Goal: Task Accomplishment & Management: Use online tool/utility

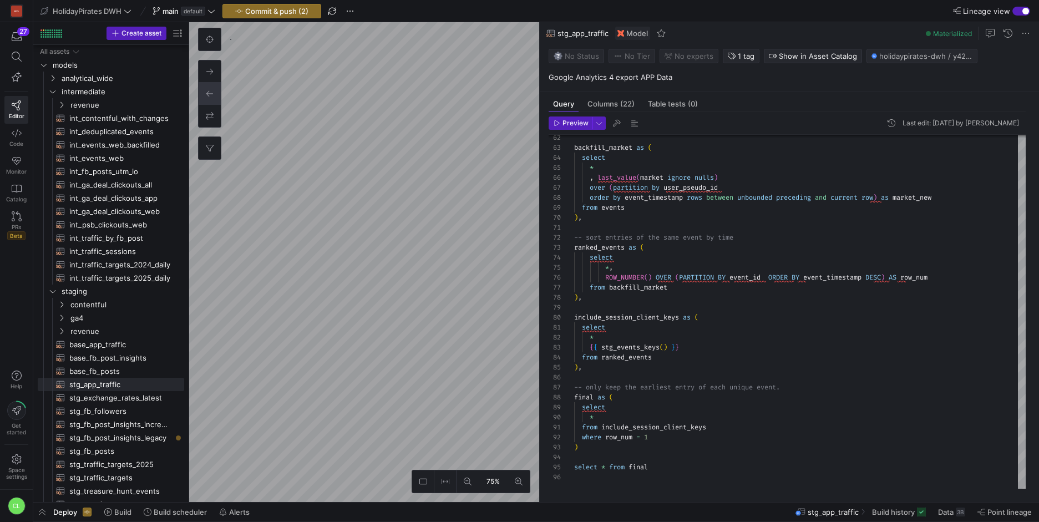
scroll to position [20, 0]
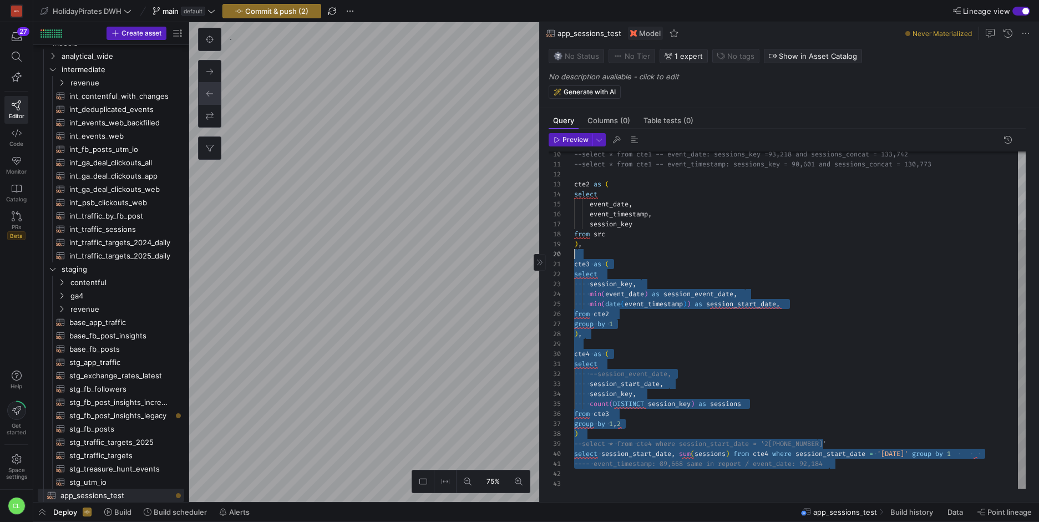
scroll to position [30, 8]
type textarea "with src as (select * from {{ ref('base_app_traffic') }}), cte1 as (select coun…"
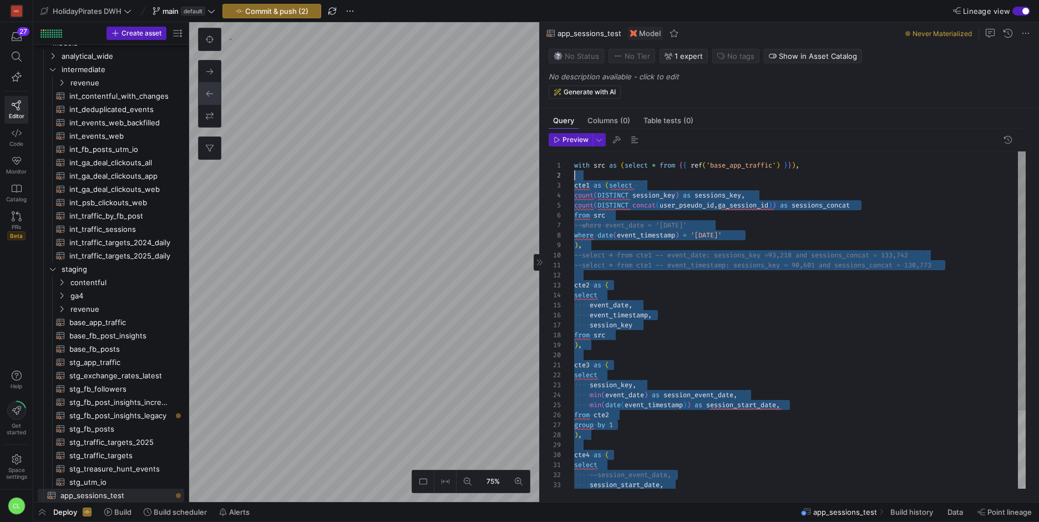
scroll to position [0, 0]
drag, startPoint x: 881, startPoint y: 461, endPoint x: 564, endPoint y: 160, distance: 437.2
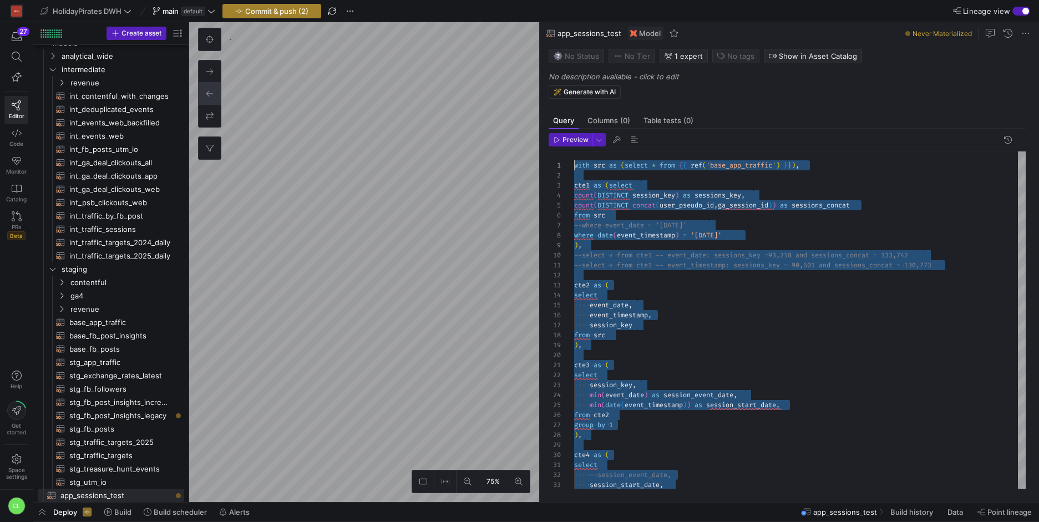
click at [276, 15] on span "button" at bounding box center [272, 10] width 98 height 13
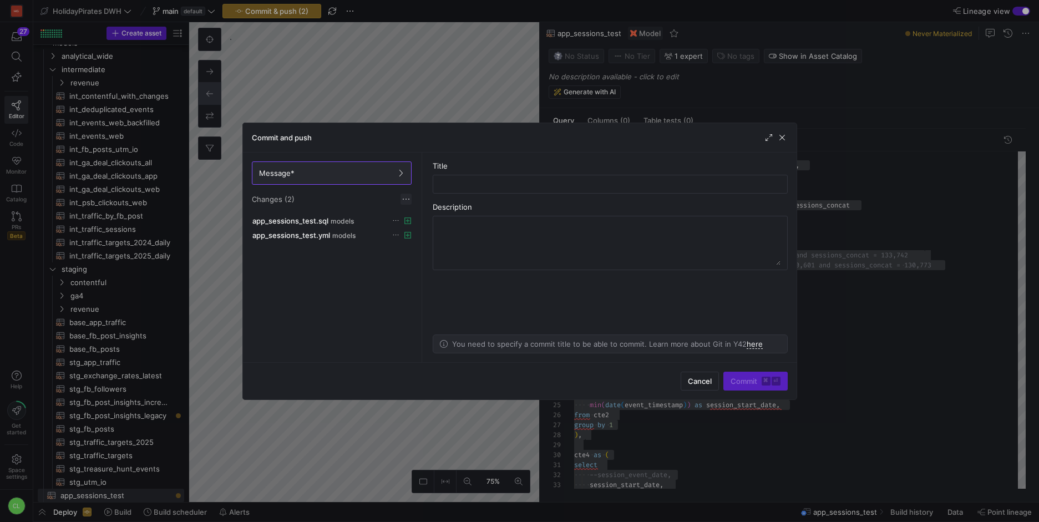
click at [404, 198] on span at bounding box center [406, 199] width 11 height 11
click at [427, 228] on span "Discard all changes" at bounding box center [446, 232] width 77 height 9
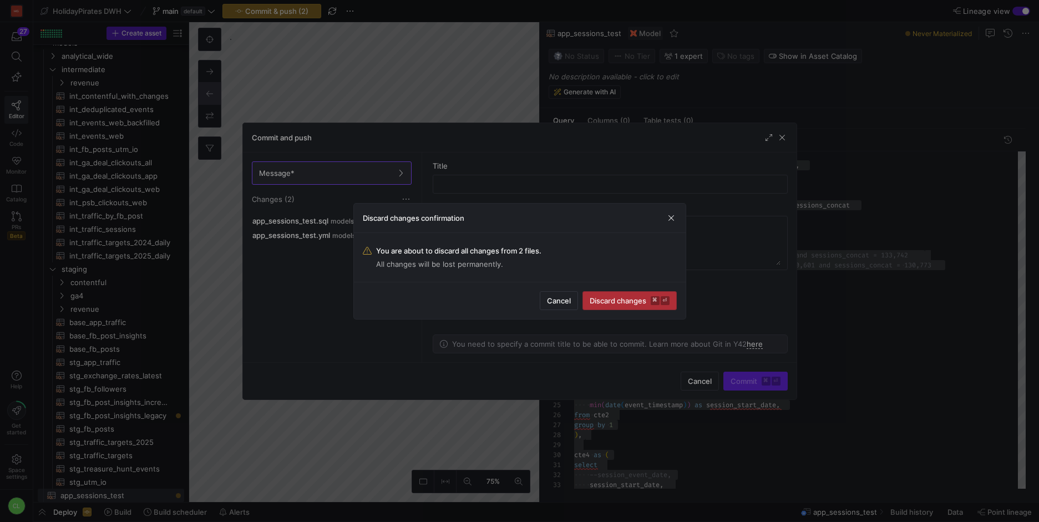
click at [602, 296] on span "Discard changes ⌘ ⏎" at bounding box center [630, 300] width 80 height 9
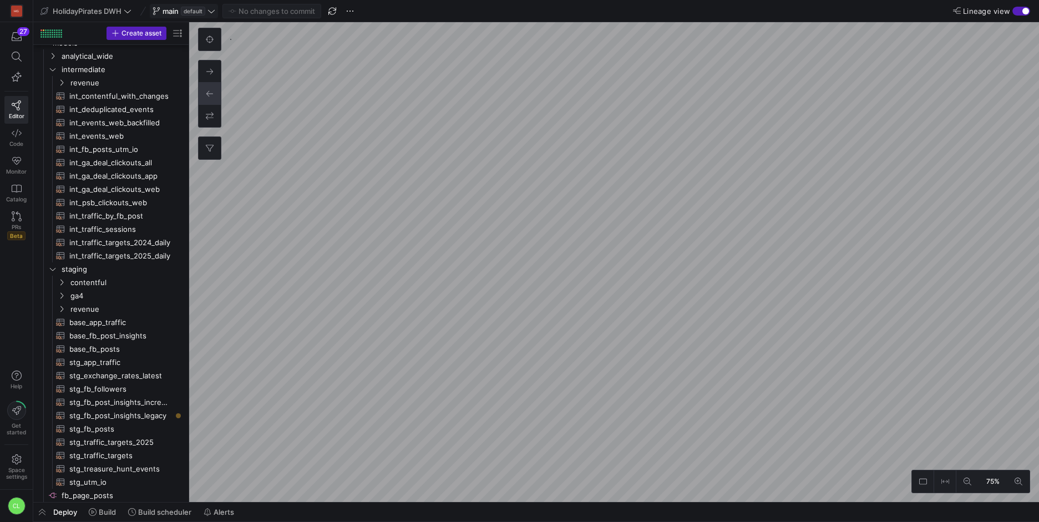
click at [215, 14] on icon at bounding box center [212, 11] width 8 height 8
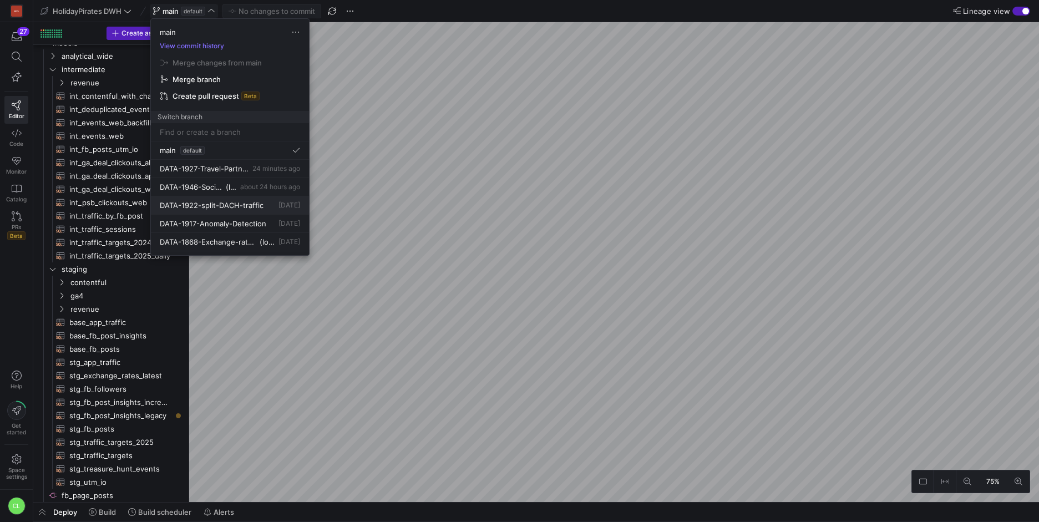
click at [191, 205] on span "DATA-1922-split-DACH-traffic" at bounding box center [212, 205] width 104 height 9
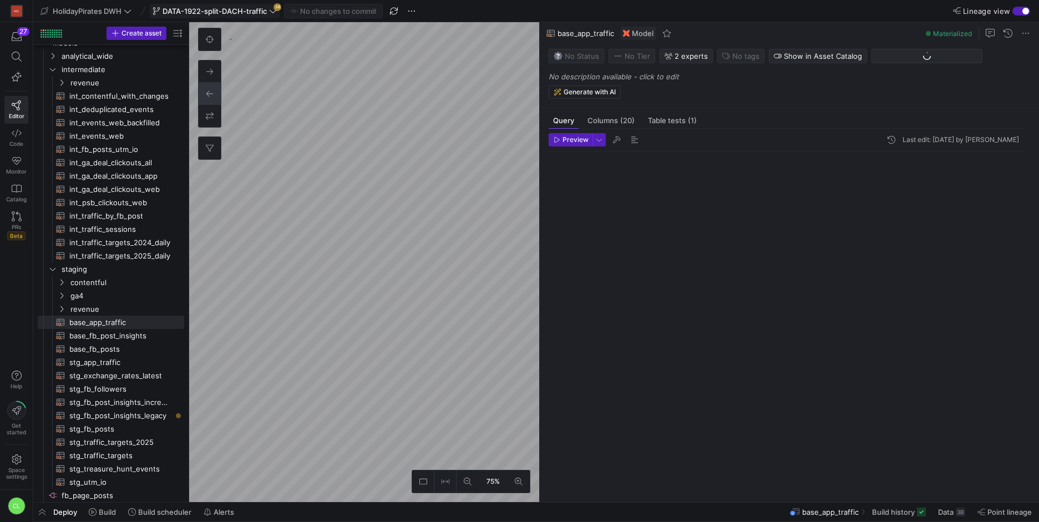
scroll to position [100, 0]
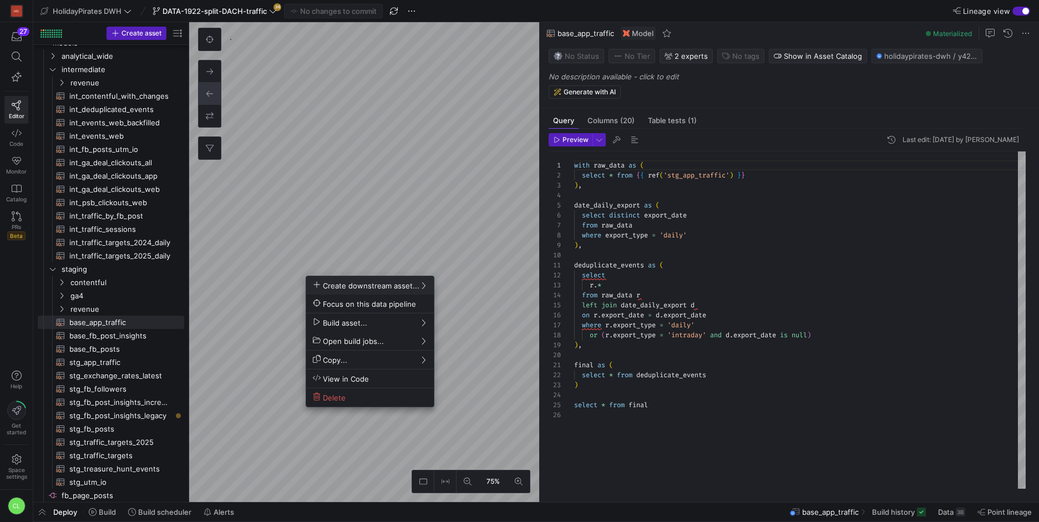
click at [468, 332] on div at bounding box center [519, 261] width 1039 height 522
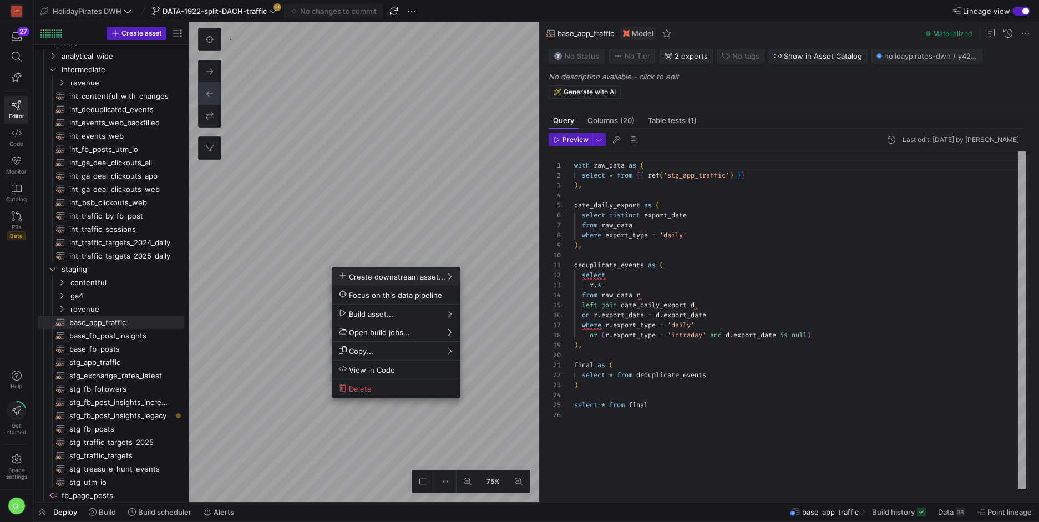
click at [438, 279] on span "Create downstream asset..." at bounding box center [392, 276] width 107 height 9
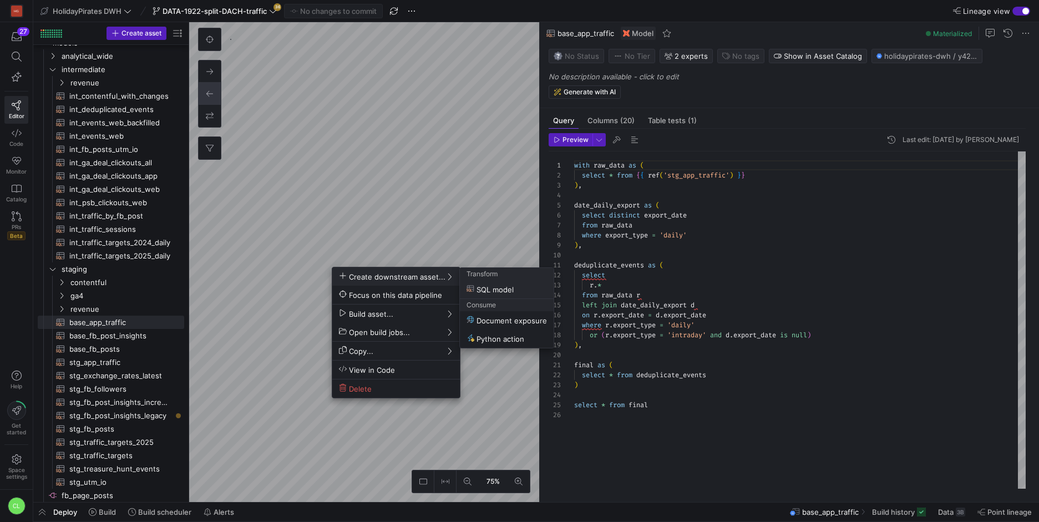
click at [508, 288] on span "SQL model" at bounding box center [490, 289] width 47 height 9
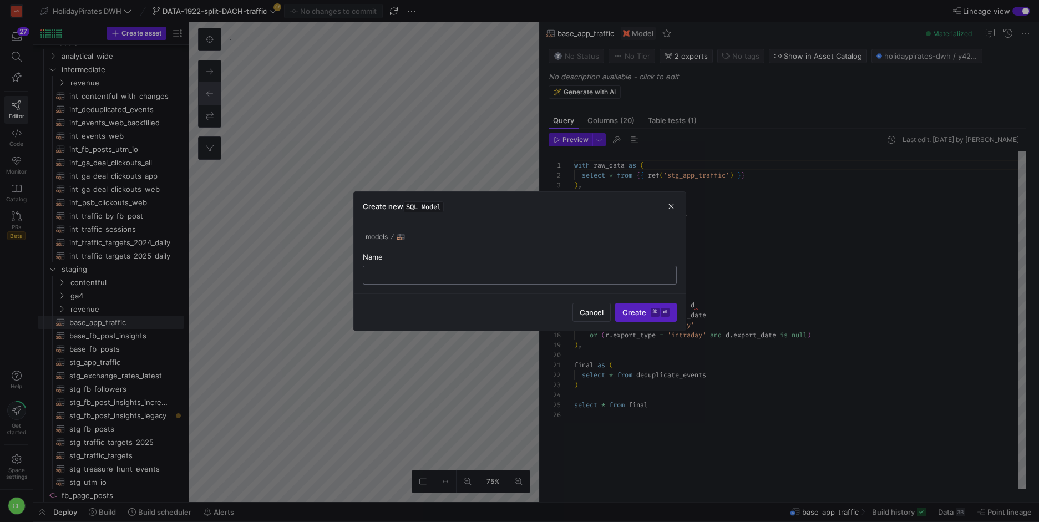
click at [485, 271] on input "text" at bounding box center [519, 275] width 295 height 9
type input "app_traffic_test"
click at [636, 316] on span "Create ⌘ ⏎" at bounding box center [646, 312] width 47 height 9
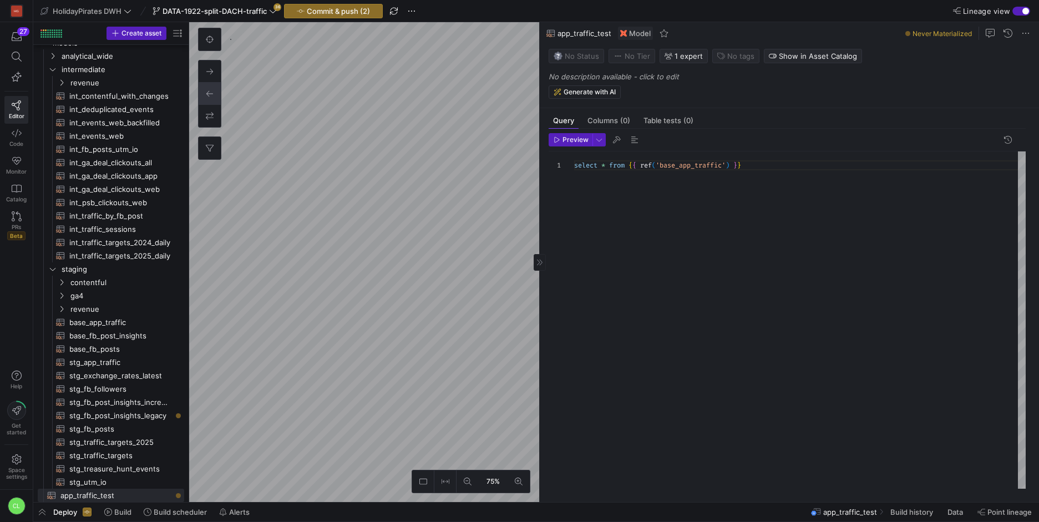
click at [783, 165] on div "select * from { { ref ( 'base_app_traffic' ) } }" at bounding box center [800, 319] width 452 height 337
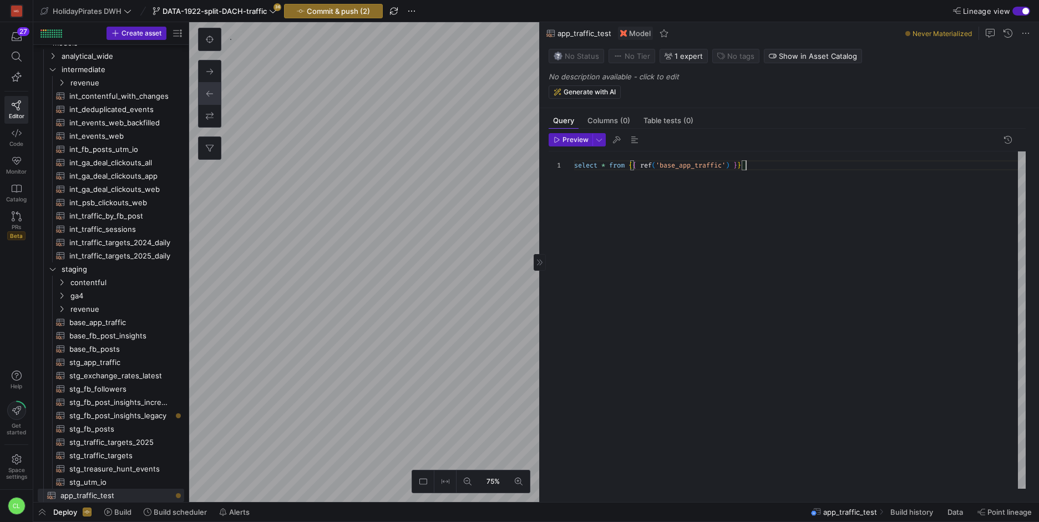
click at [783, 165] on div "select * from { { ref ( 'base_app_traffic' ) } }" at bounding box center [800, 319] width 452 height 337
click at [590, 253] on div "select * from { { ref ( 'base_app_traffic' ) } }" at bounding box center [800, 319] width 452 height 337
click at [706, 168] on div "select * from { { ref ( 'base_app_traffic' ) } }" at bounding box center [800, 319] width 452 height 337
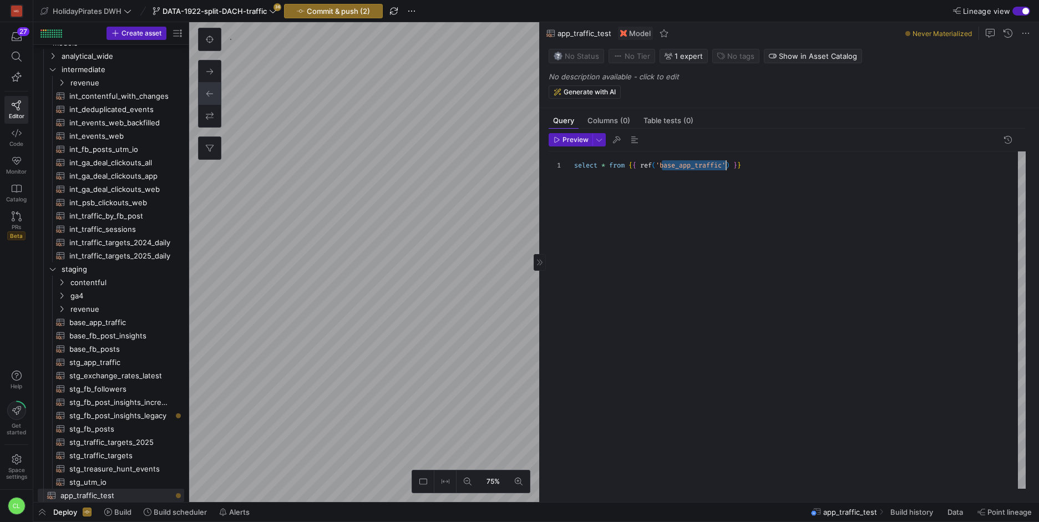
click at [706, 168] on div "select * from { { ref ( 'base_app_traffic' ) } }" at bounding box center [800, 319] width 452 height 337
click at [603, 290] on div "select * from { { ref ( 'base_app_traffic' ) } }" at bounding box center [800, 319] width 452 height 337
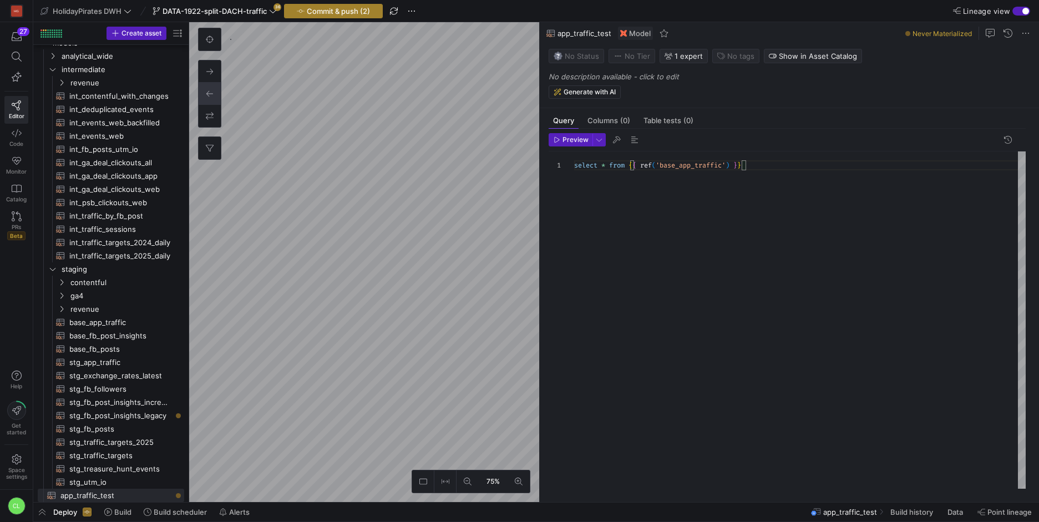
click at [336, 15] on span "button" at bounding box center [334, 10] width 98 height 13
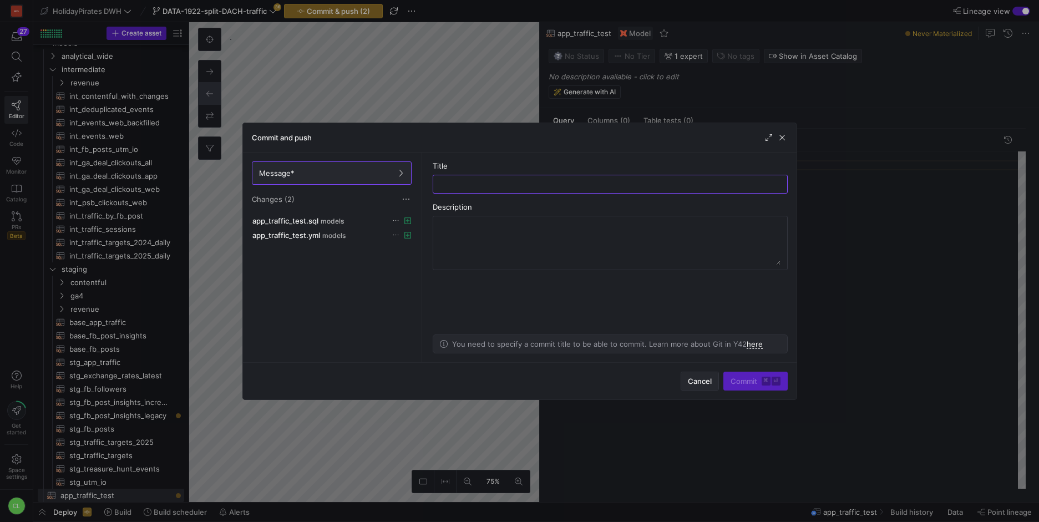
click at [704, 387] on span "button" at bounding box center [699, 381] width 37 height 18
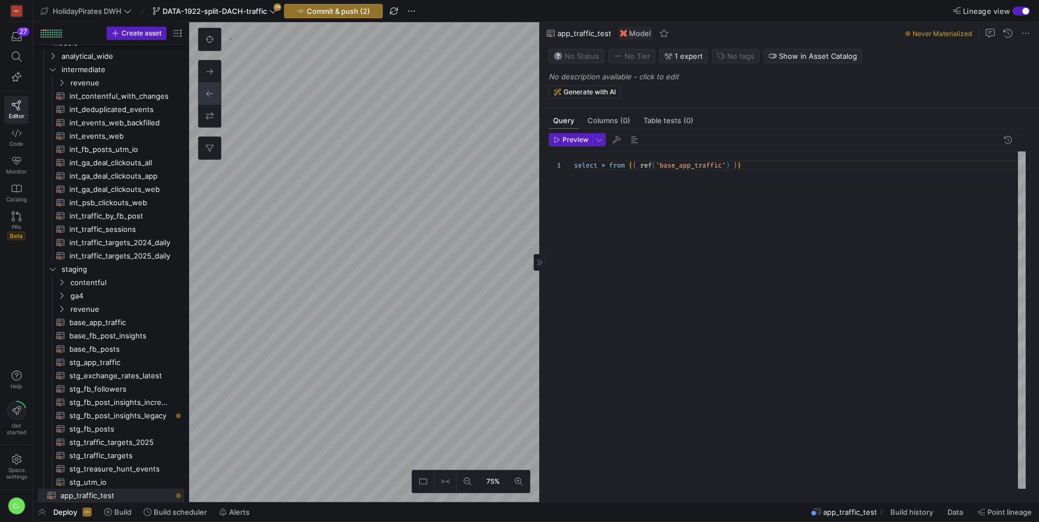
click at [647, 246] on div "select * from { { ref ( 'base_app_traffic' ) } }" at bounding box center [800, 319] width 452 height 337
type textarea "select * from {{ ref('base_app_traffic') }}"
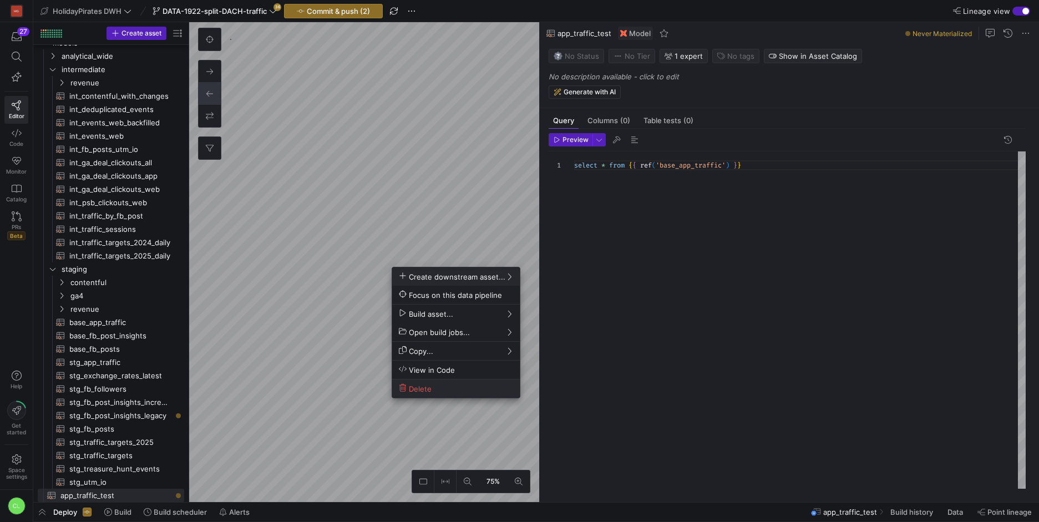
click at [444, 387] on span "Delete" at bounding box center [456, 388] width 114 height 9
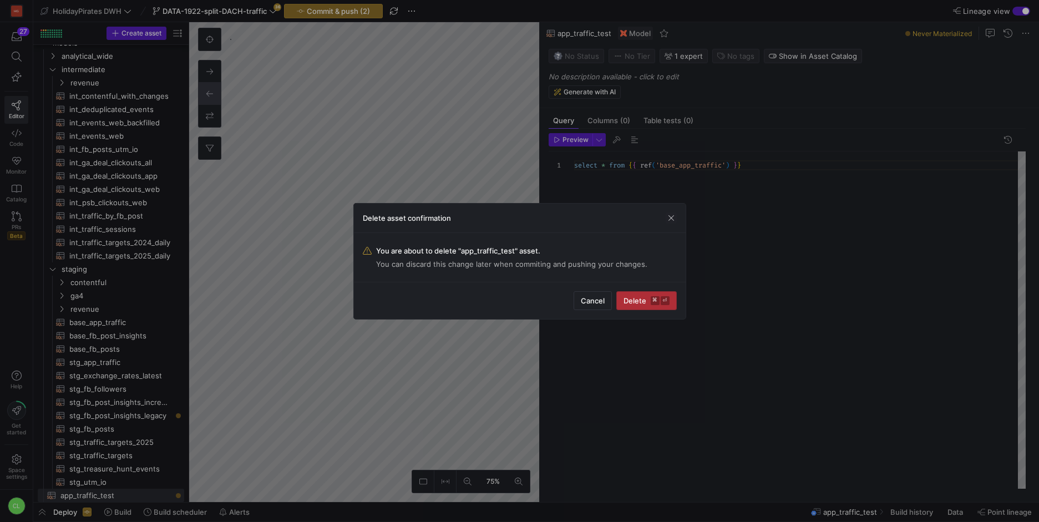
click at [641, 301] on span "Delete ⌘ ⏎" at bounding box center [647, 300] width 46 height 9
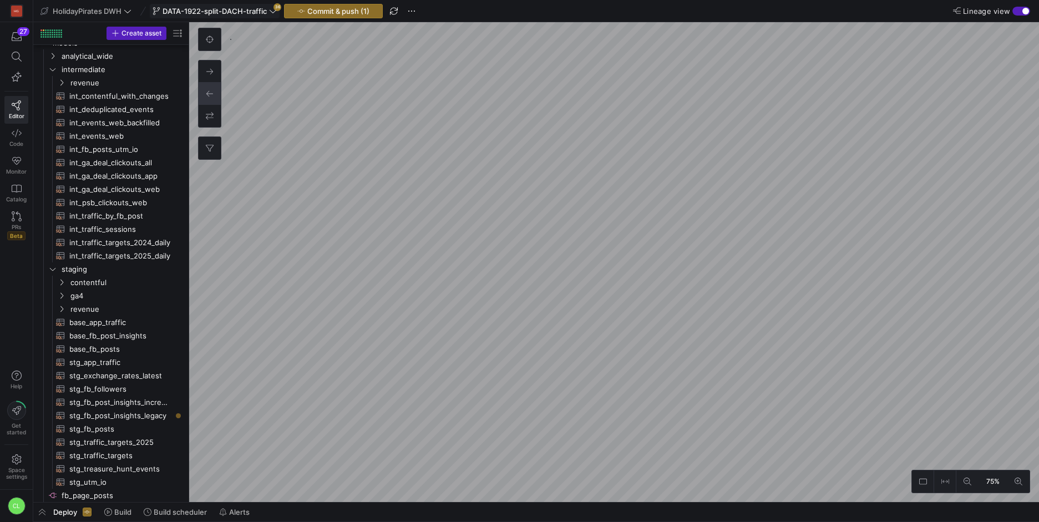
click at [254, 18] on button "DATA-1922-split-DACH-traffic 36" at bounding box center [215, 11] width 130 height 14
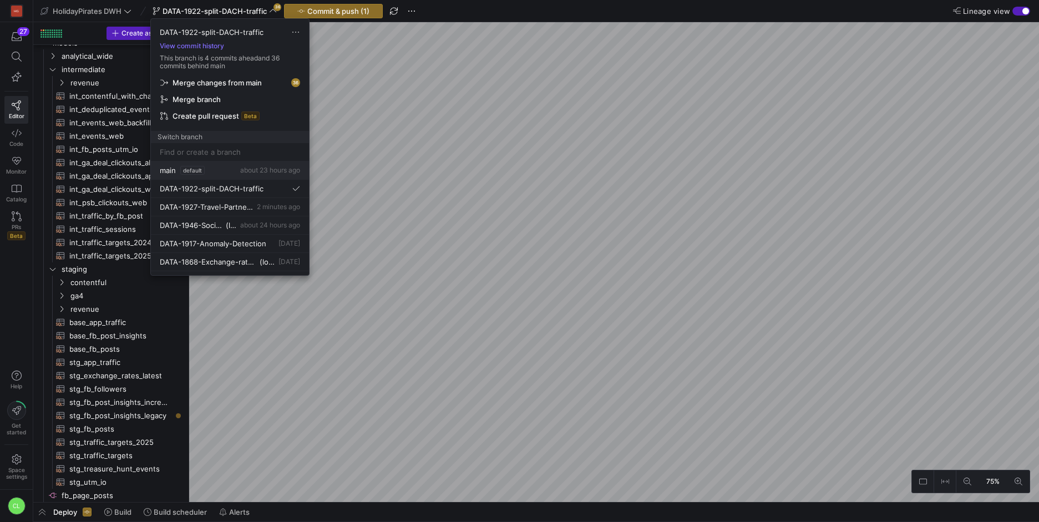
click at [233, 174] on div "main default about 23 hours ago" at bounding box center [230, 170] width 140 height 9
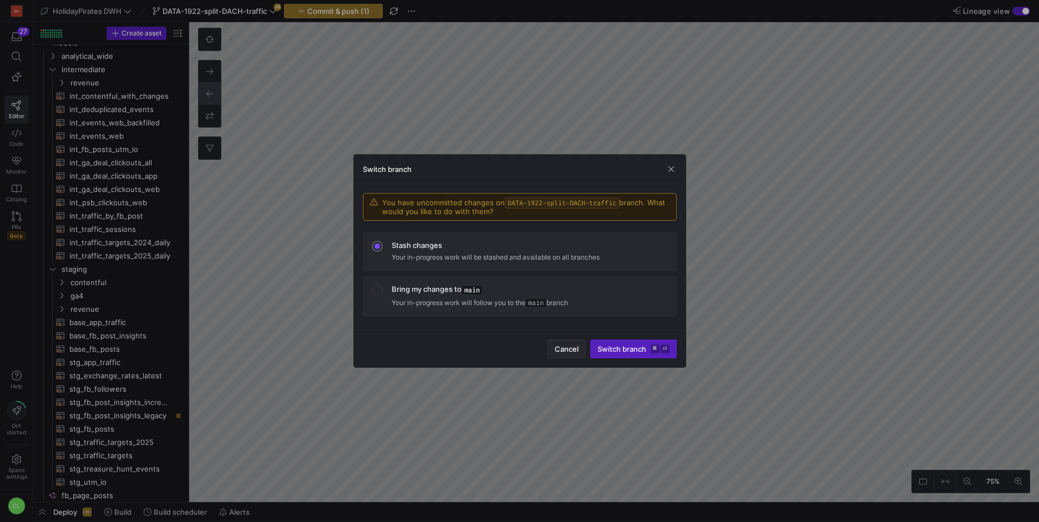
click at [567, 352] on span "Cancel" at bounding box center [567, 349] width 24 height 9
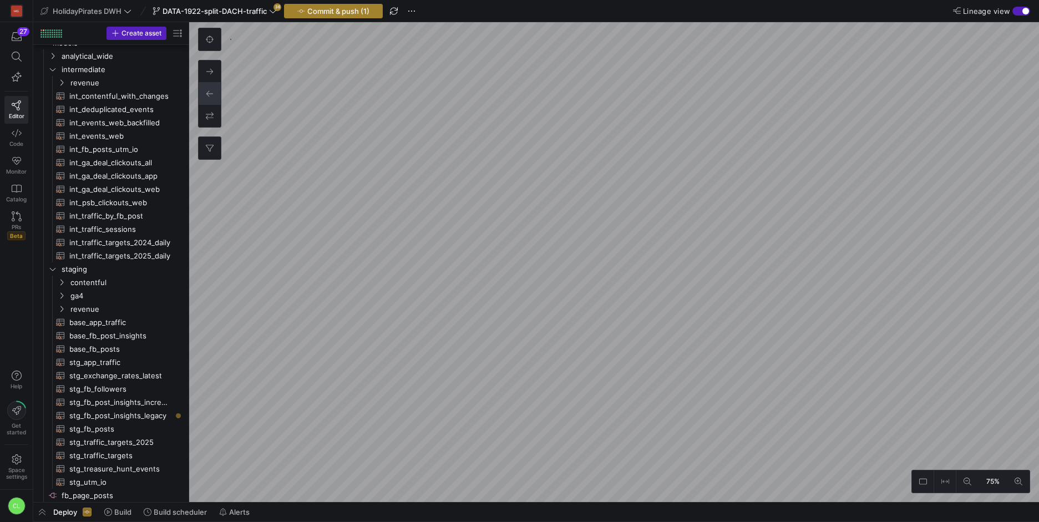
click at [345, 13] on span "Commit & push (1)" at bounding box center [338, 11] width 62 height 9
click at [245, 15] on span at bounding box center [214, 10] width 129 height 13
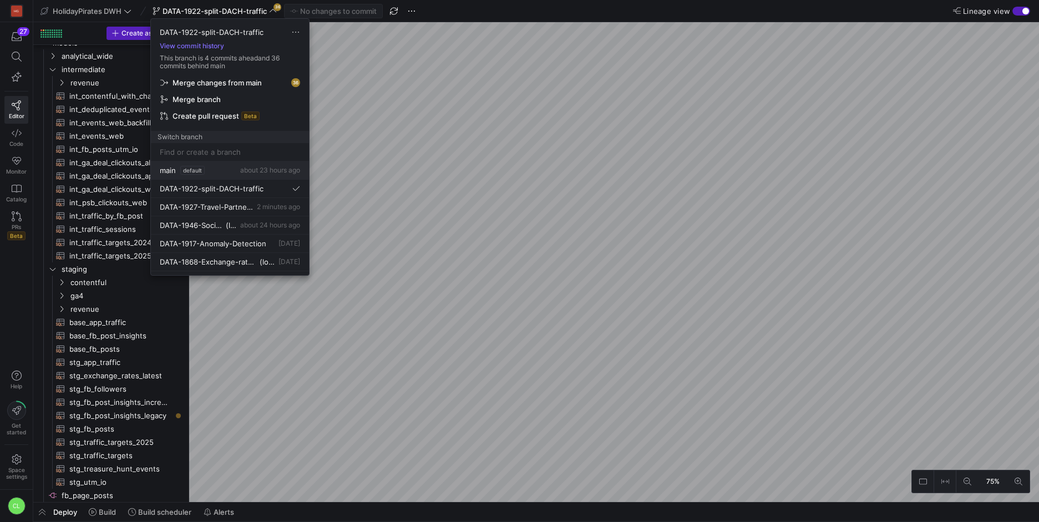
click at [244, 170] on span "about 23 hours ago" at bounding box center [270, 170] width 60 height 8
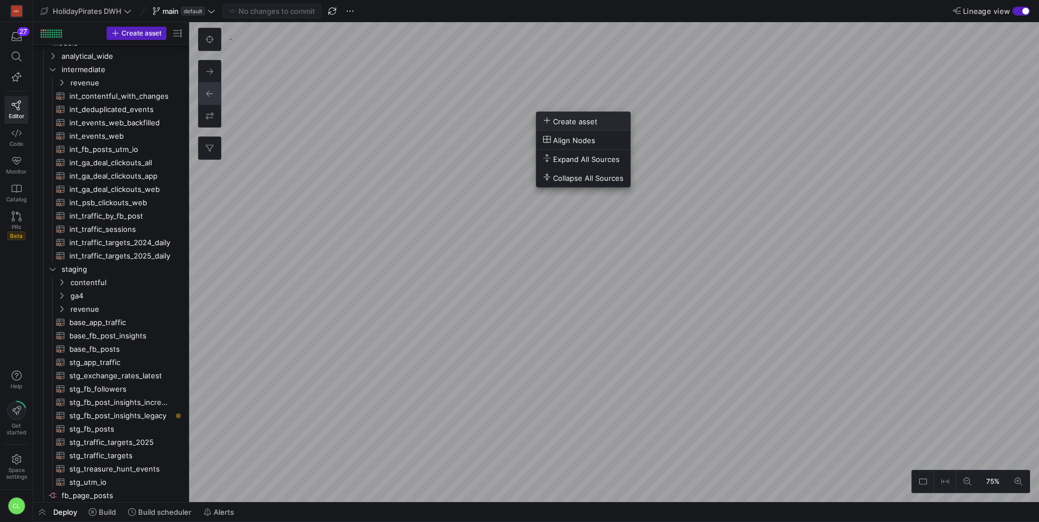
click at [569, 123] on span "Create asset" at bounding box center [570, 121] width 54 height 9
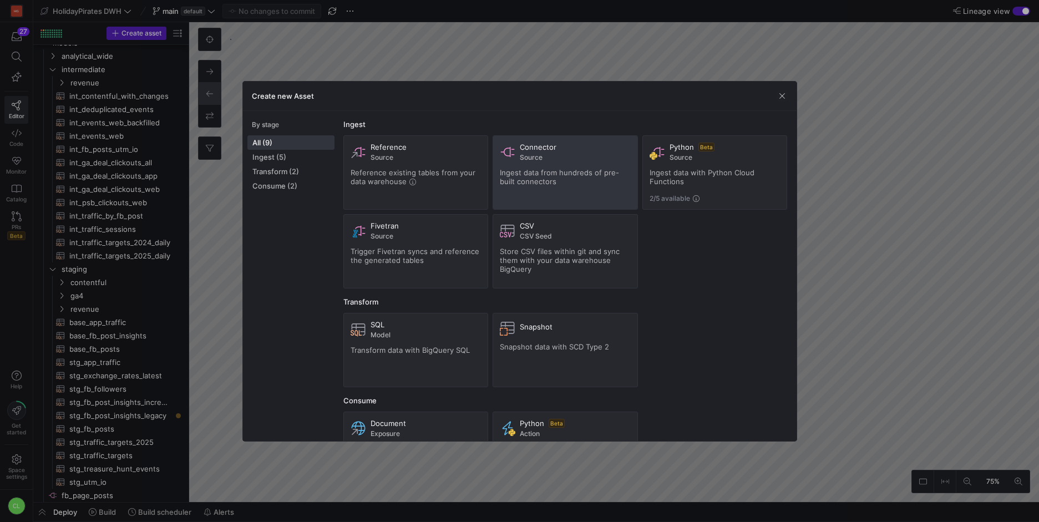
click at [538, 166] on div "Connector Source Ingest data from hundreds of pre-built connectors" at bounding box center [565, 173] width 131 height 60
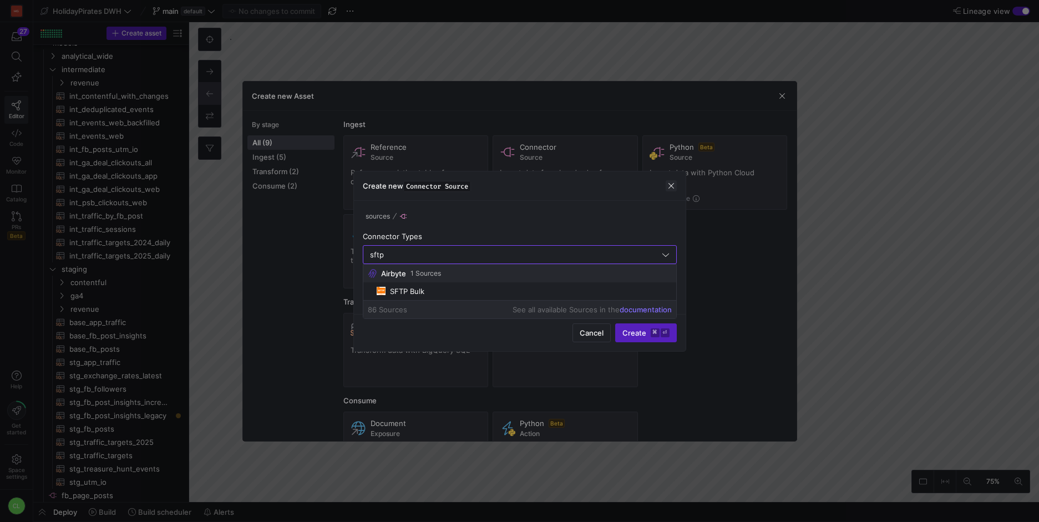
type input "sftp"
click at [673, 184] on span "button" at bounding box center [671, 185] width 11 height 11
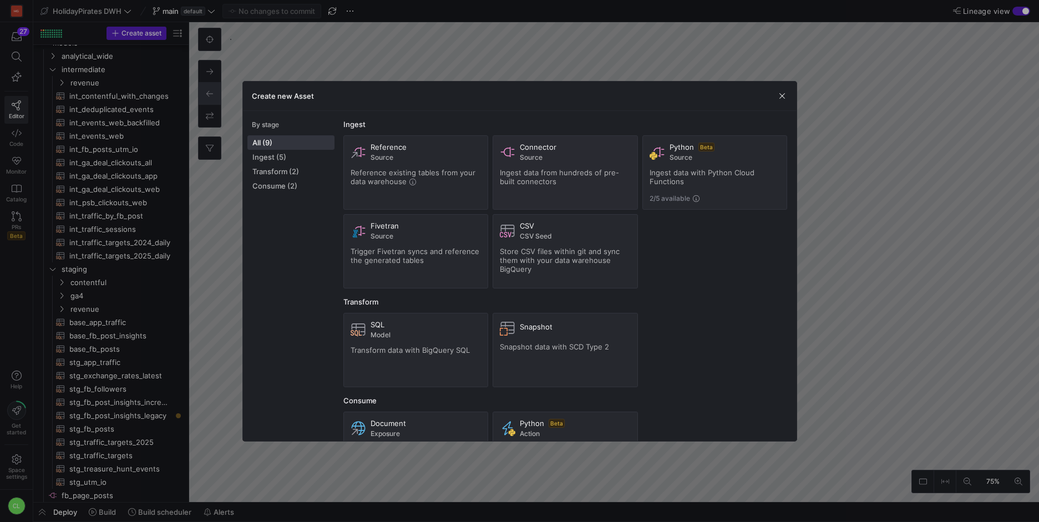
click at [782, 104] on div "Create new Asset" at bounding box center [520, 96] width 554 height 29
click at [781, 103] on div "Create new Asset" at bounding box center [520, 96] width 554 height 29
click at [785, 98] on span "button" at bounding box center [782, 95] width 11 height 11
